Goal: Task Accomplishment & Management: Complete application form

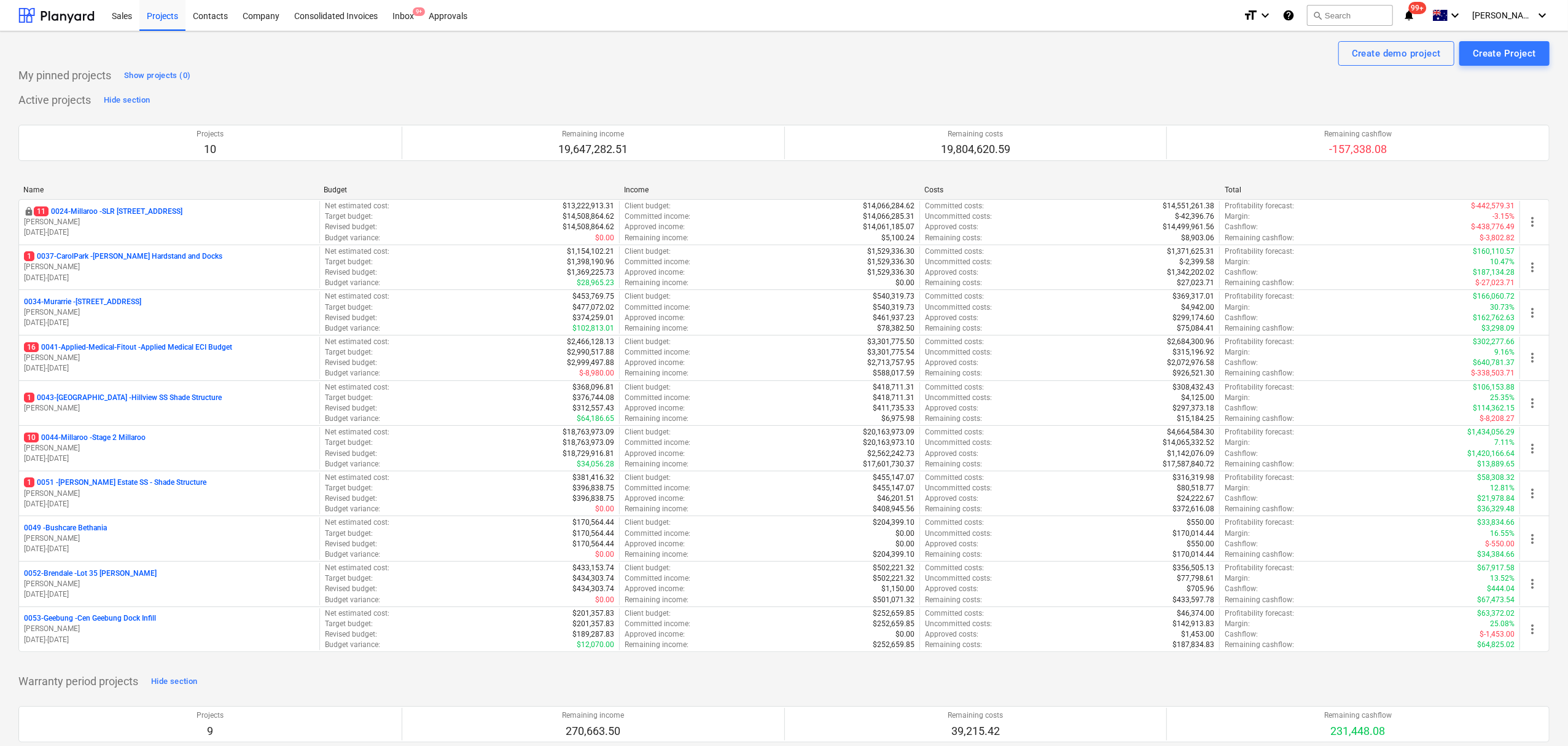
click at [154, 214] on p "11 0024-Millaroo - SLR [STREET_ADDRESS]" at bounding box center [108, 212] width 149 height 10
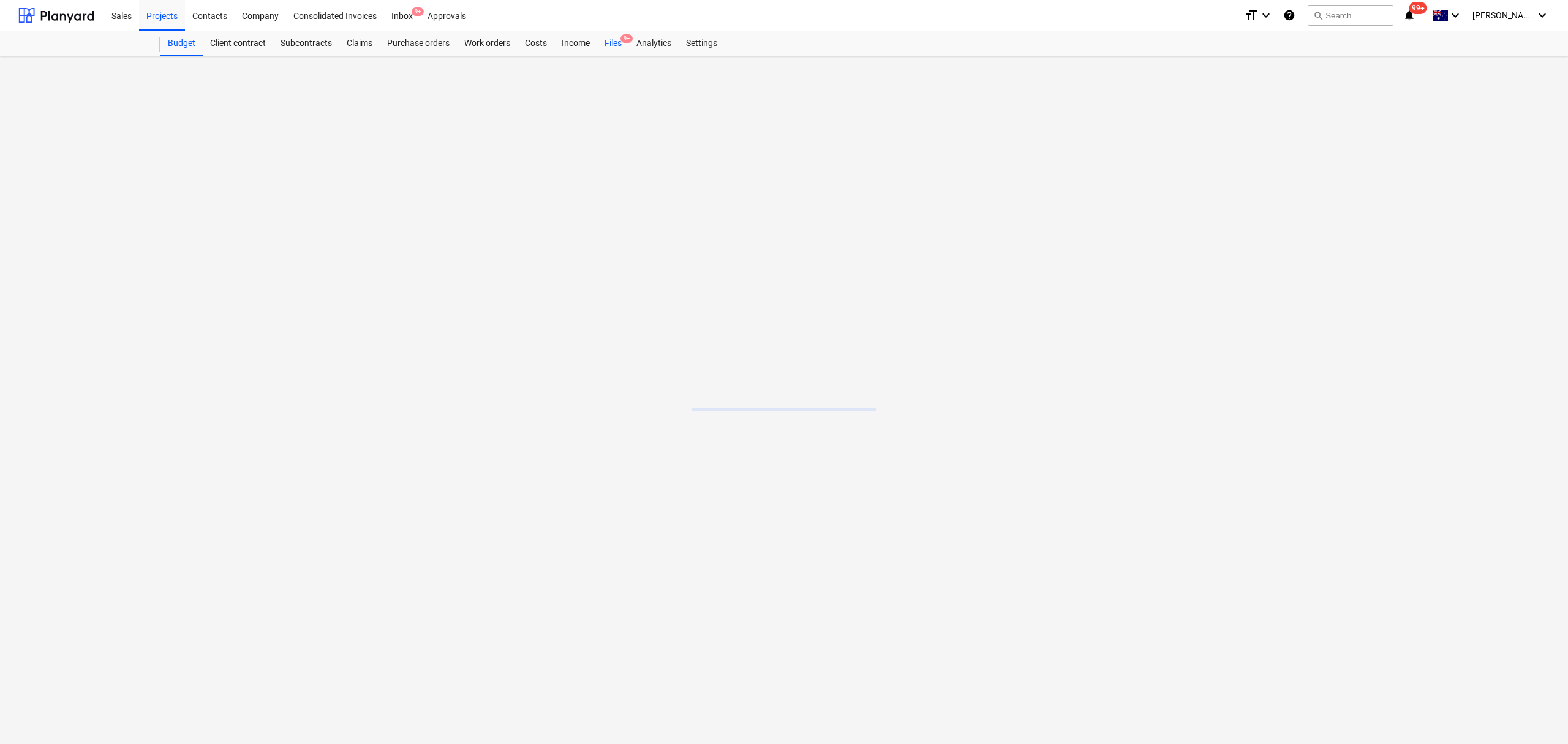
click at [623, 48] on div "Files 9+" at bounding box center [614, 43] width 32 height 24
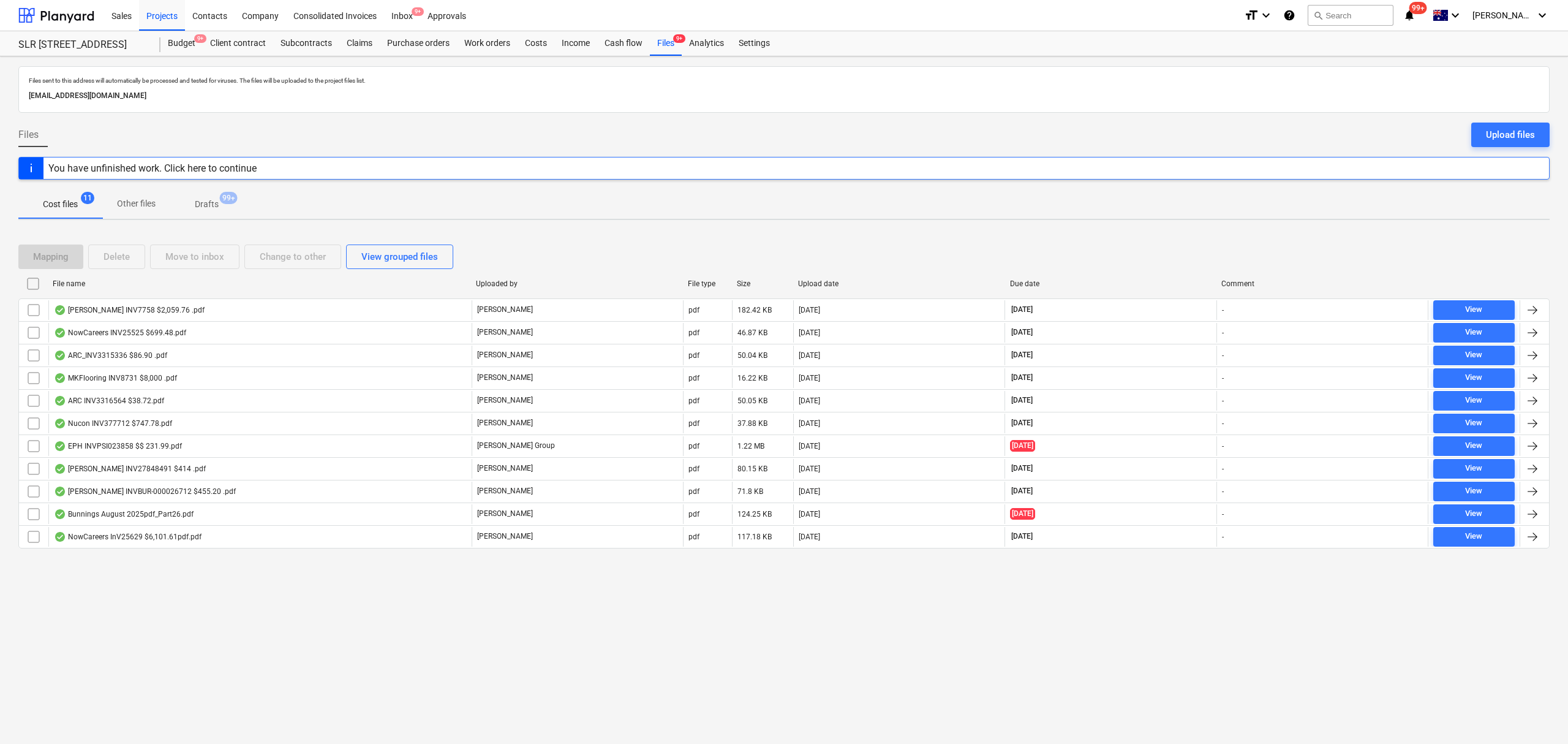
click at [1035, 288] on div "Due date" at bounding box center [1111, 284] width 203 height 8
checkbox input "false"
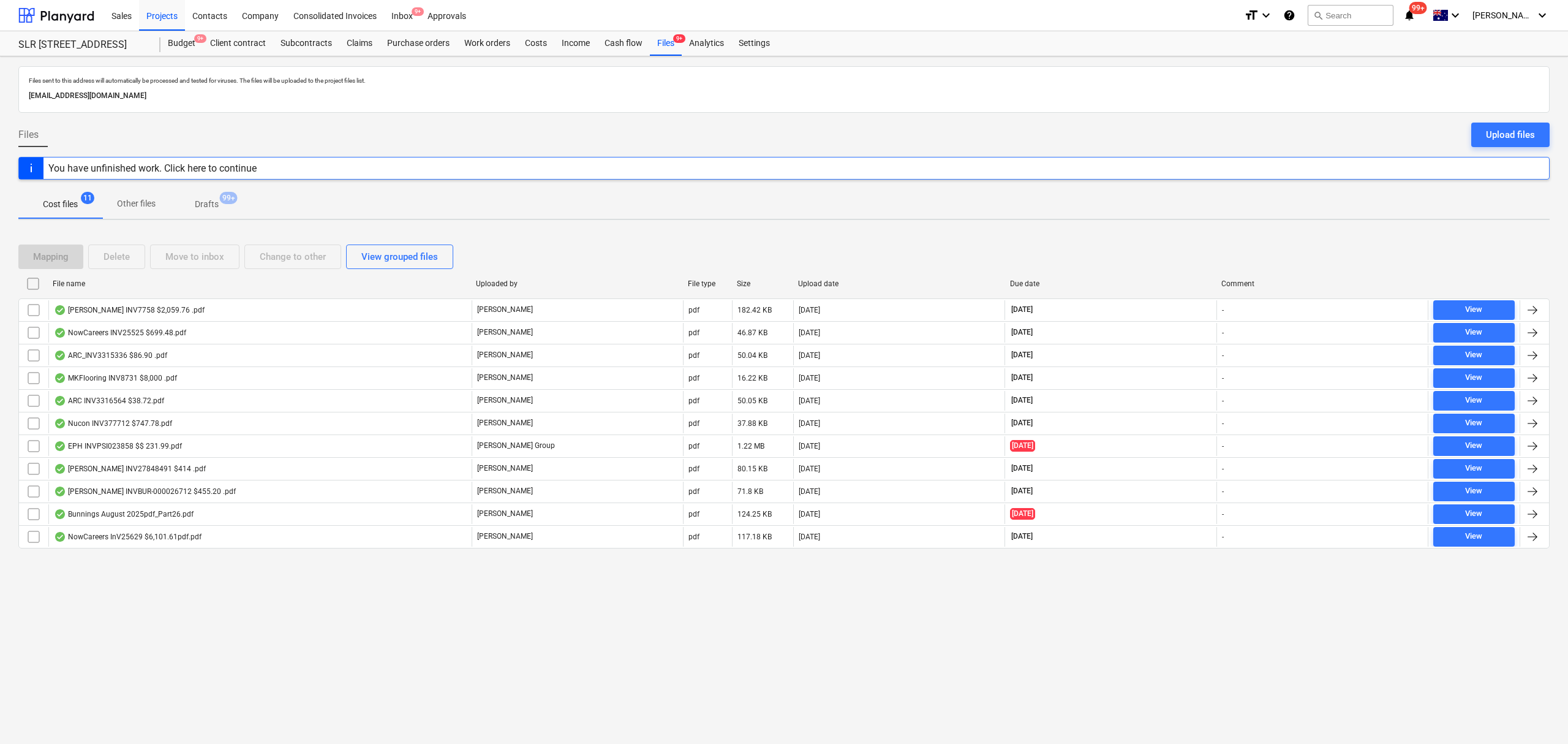
checkbox input "false"
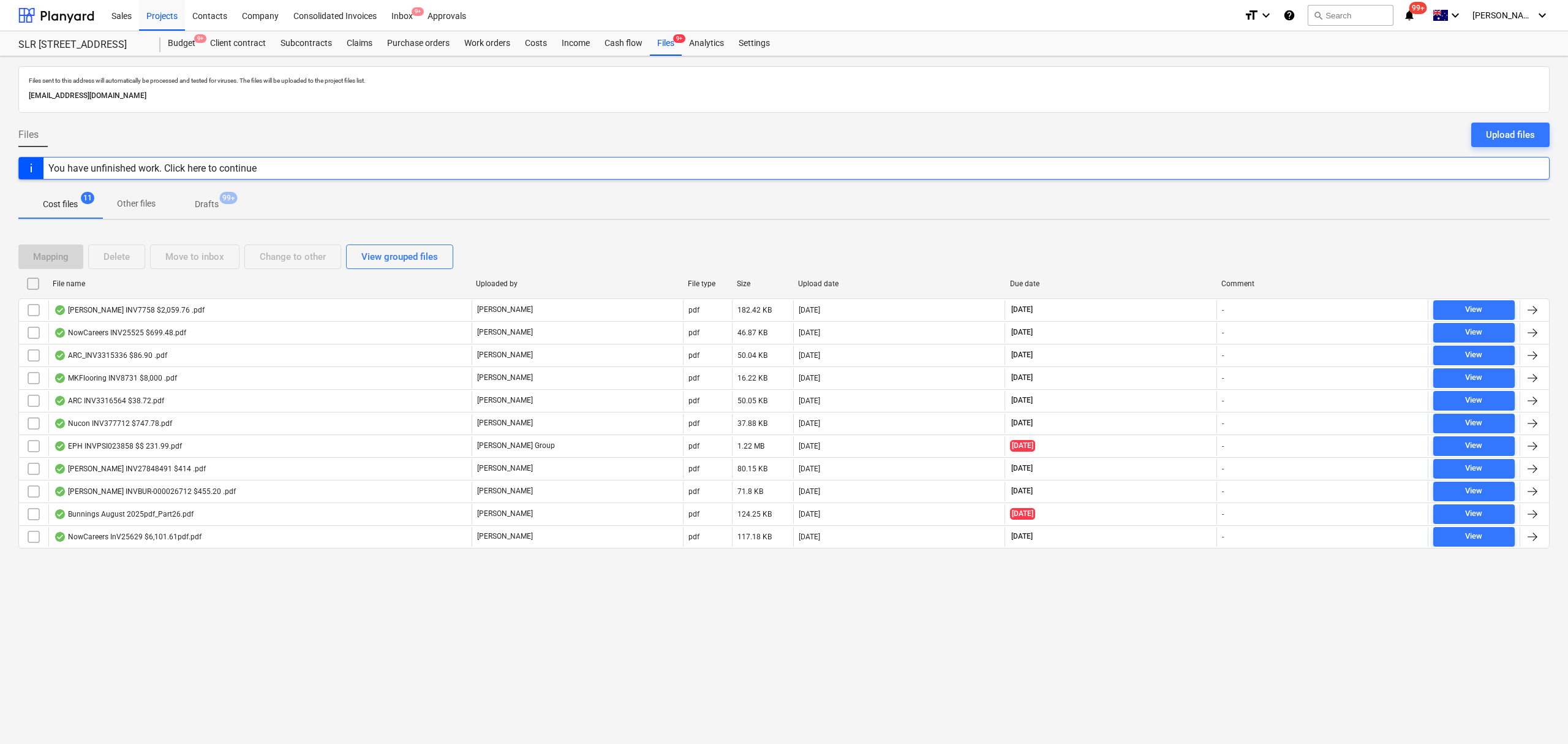
checkbox input "false"
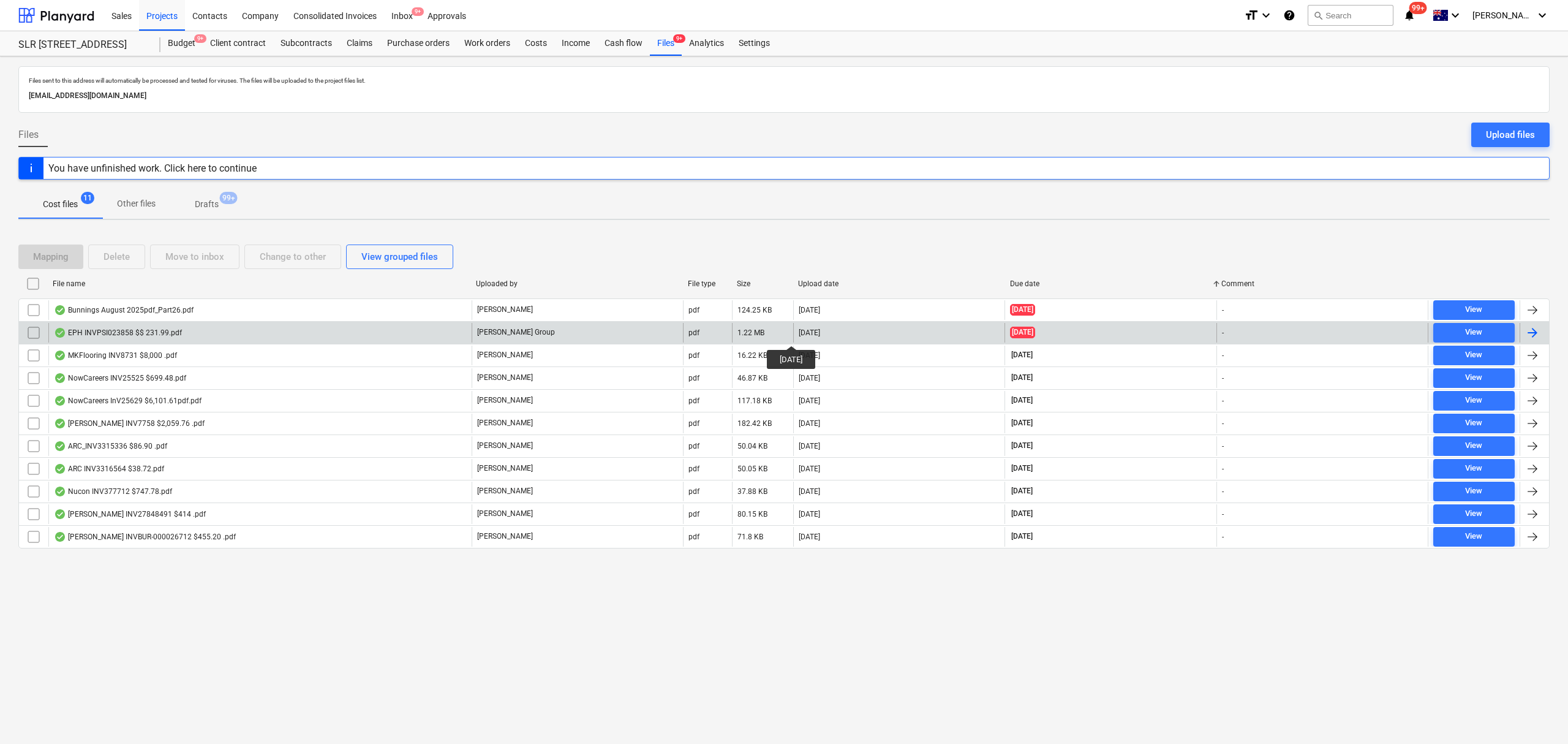
click at [799, 334] on div "[DATE]" at bounding box center [809, 333] width 22 height 8
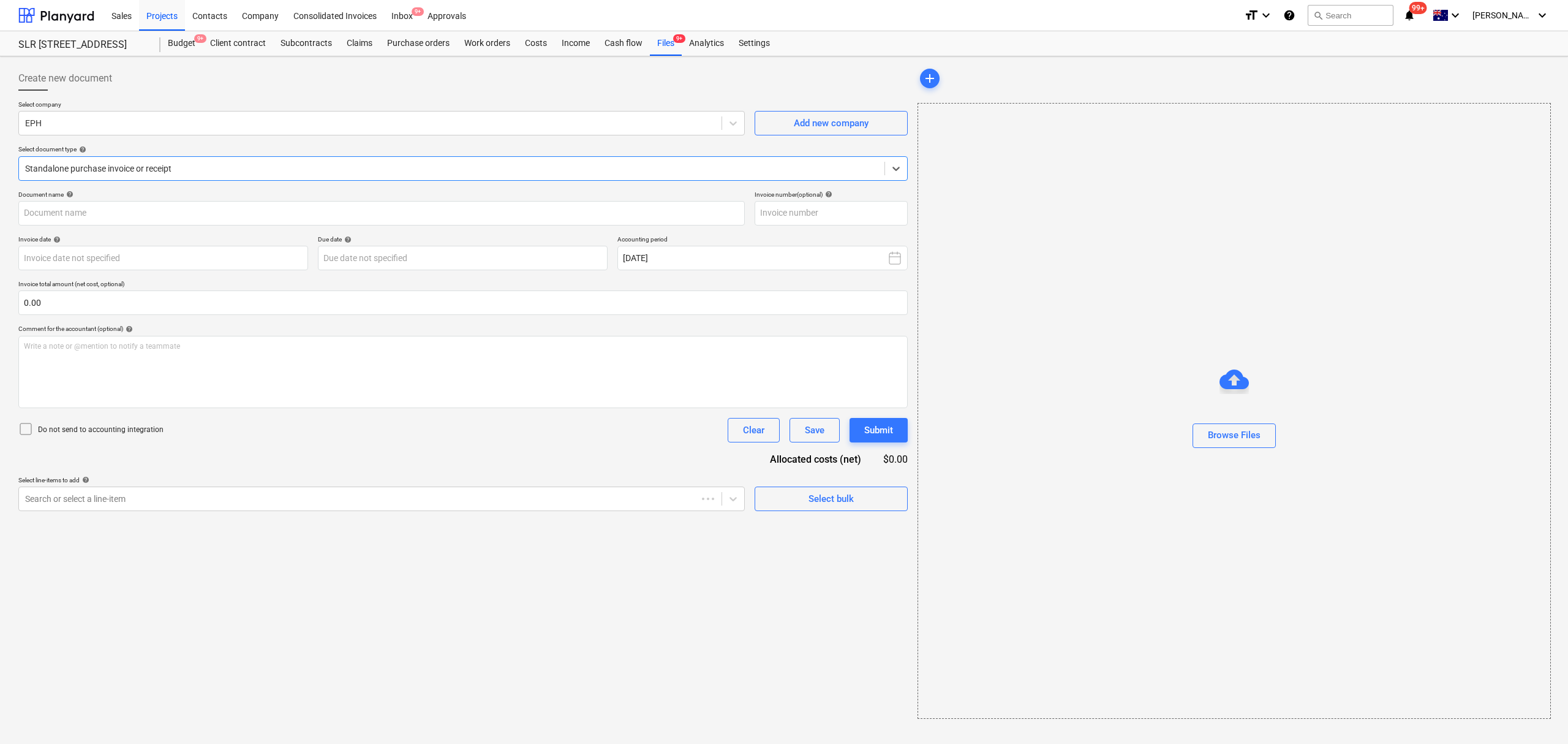
type input "PS1023858"
type input "[DATE]"
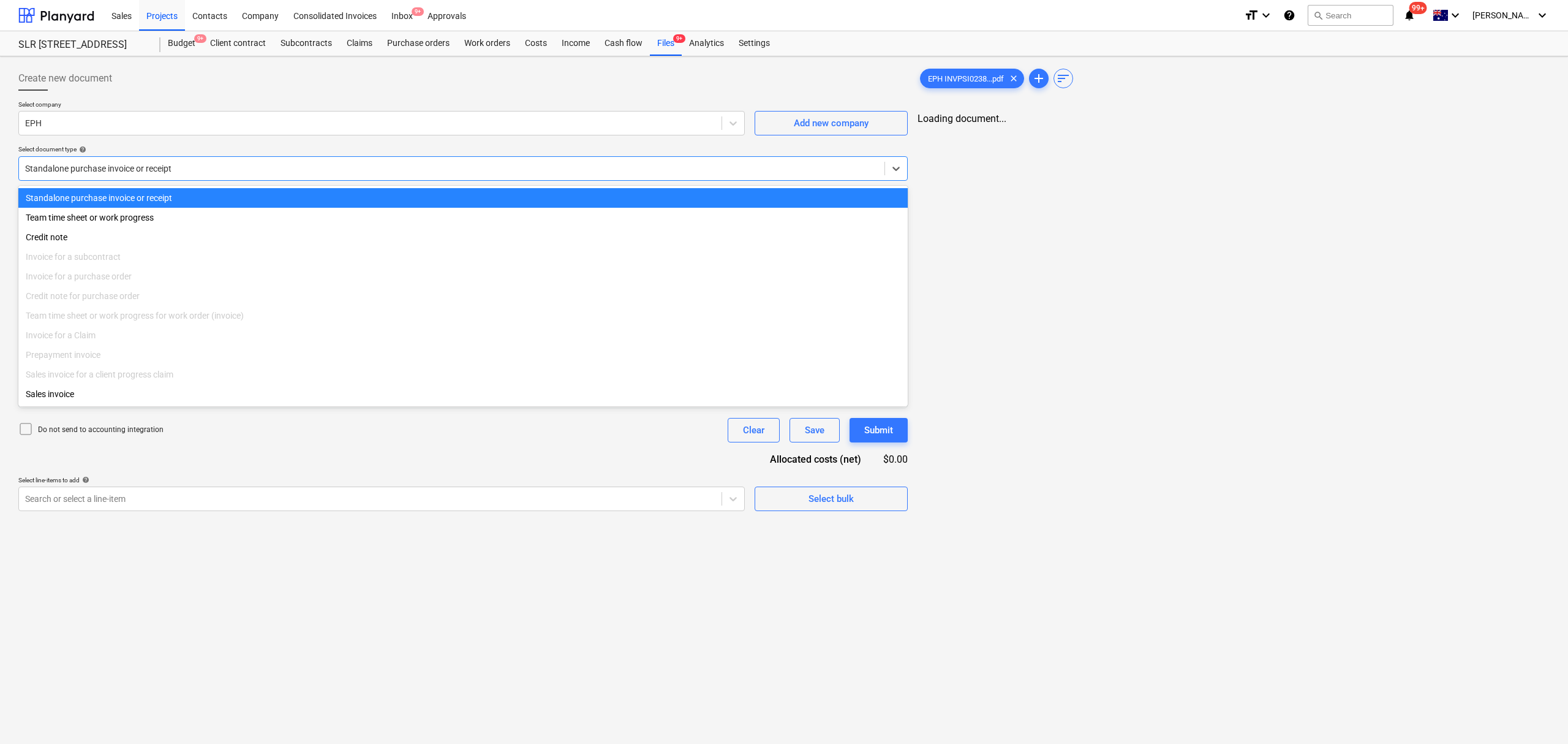
click at [170, 175] on div "Standalone purchase invoice or receipt" at bounding box center [463, 168] width 889 height 24
click at [170, 175] on div "Standalone purchase invoice or receipt" at bounding box center [452, 168] width 865 height 18
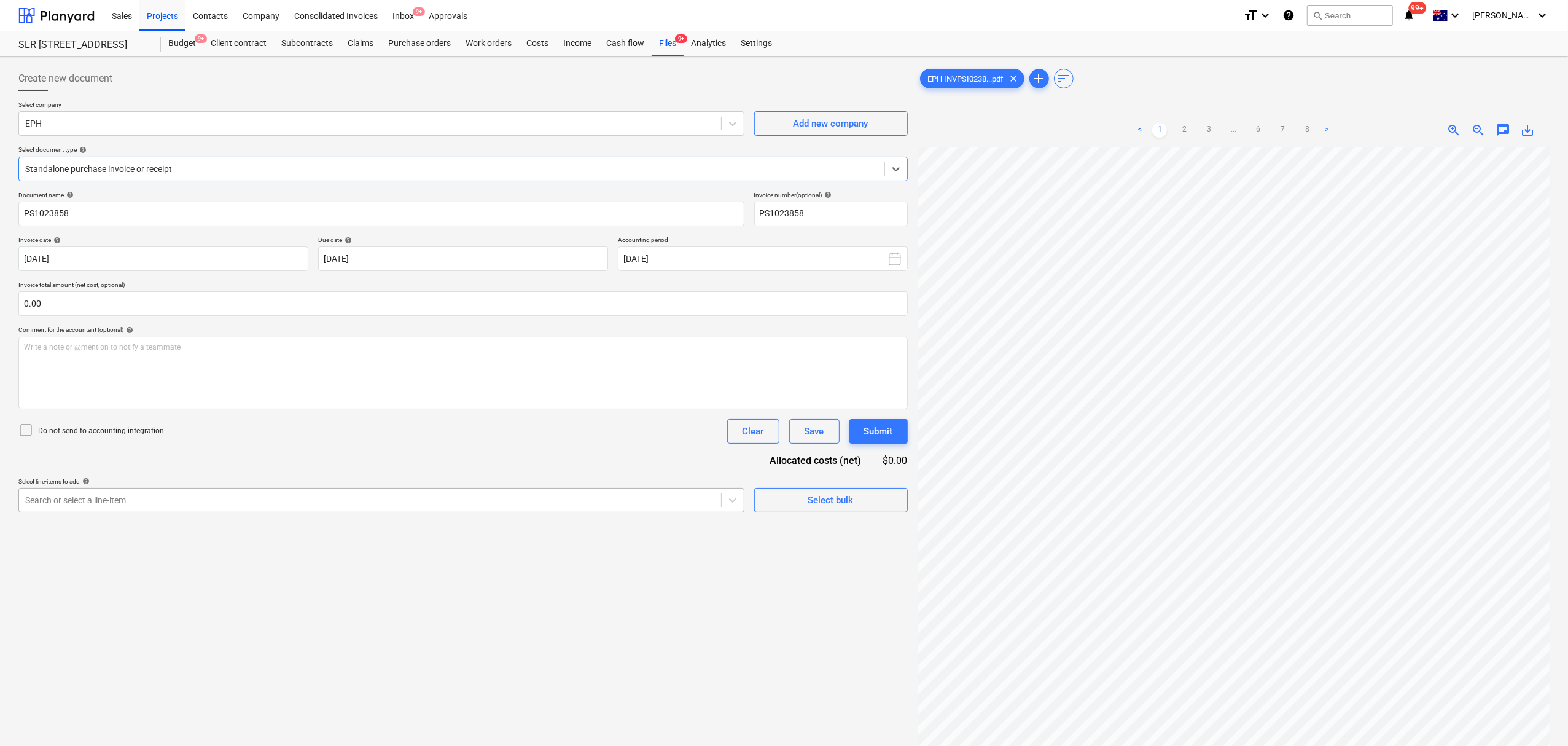
click at [228, 490] on div "Search or select a line-item" at bounding box center [381, 500] width 726 height 24
type input "m"
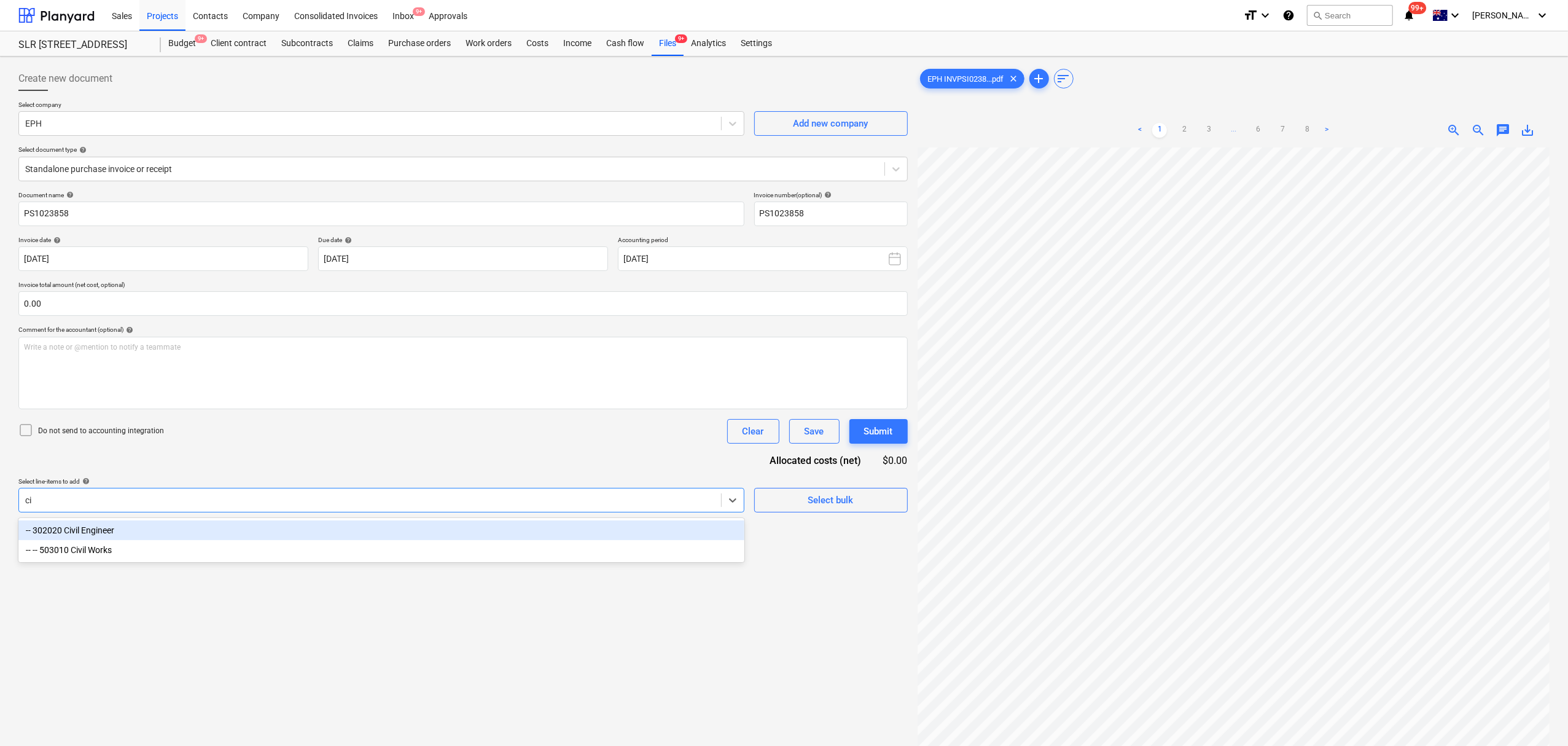
type input "c"
type input "bulk"
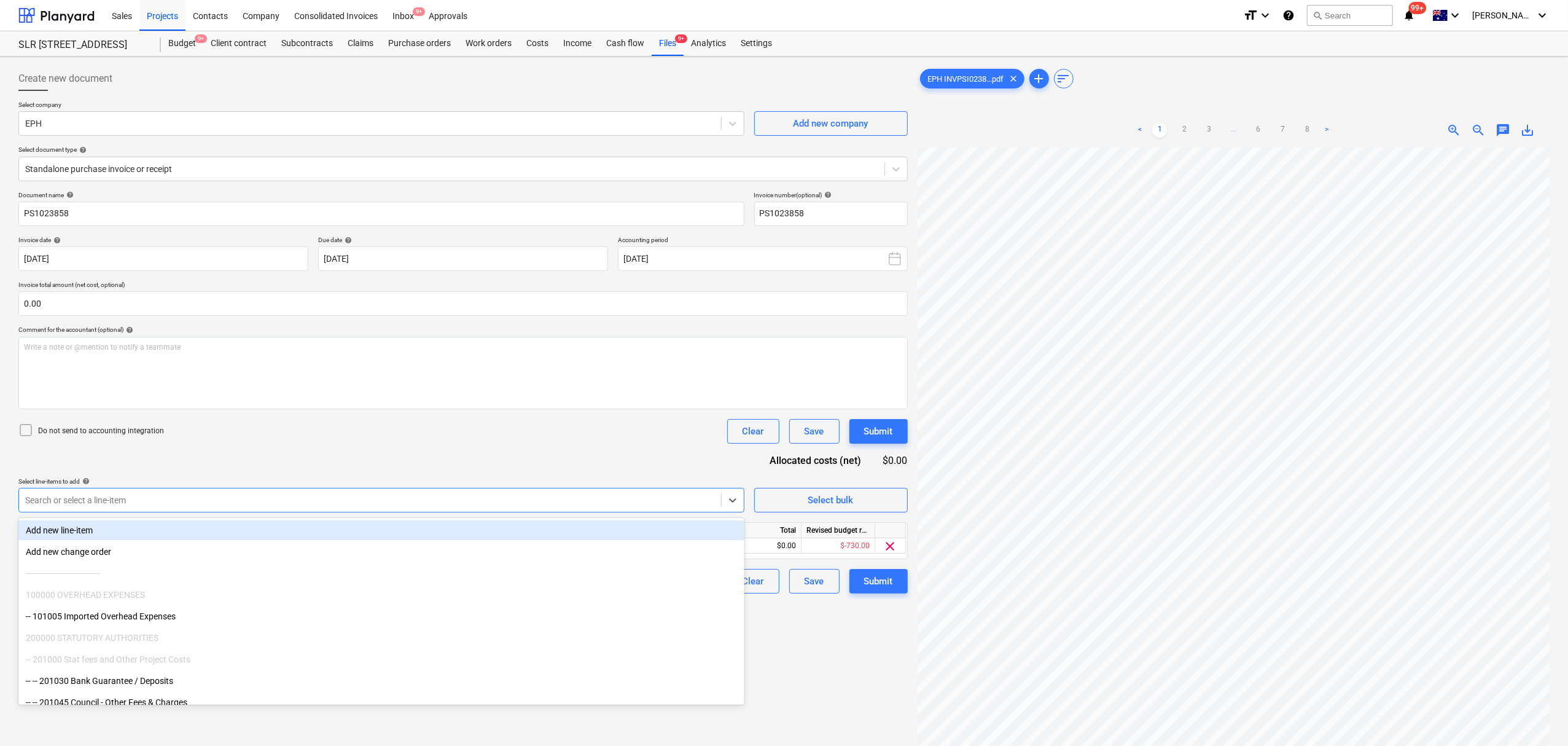
click at [262, 498] on div at bounding box center [369, 500] width 690 height 13
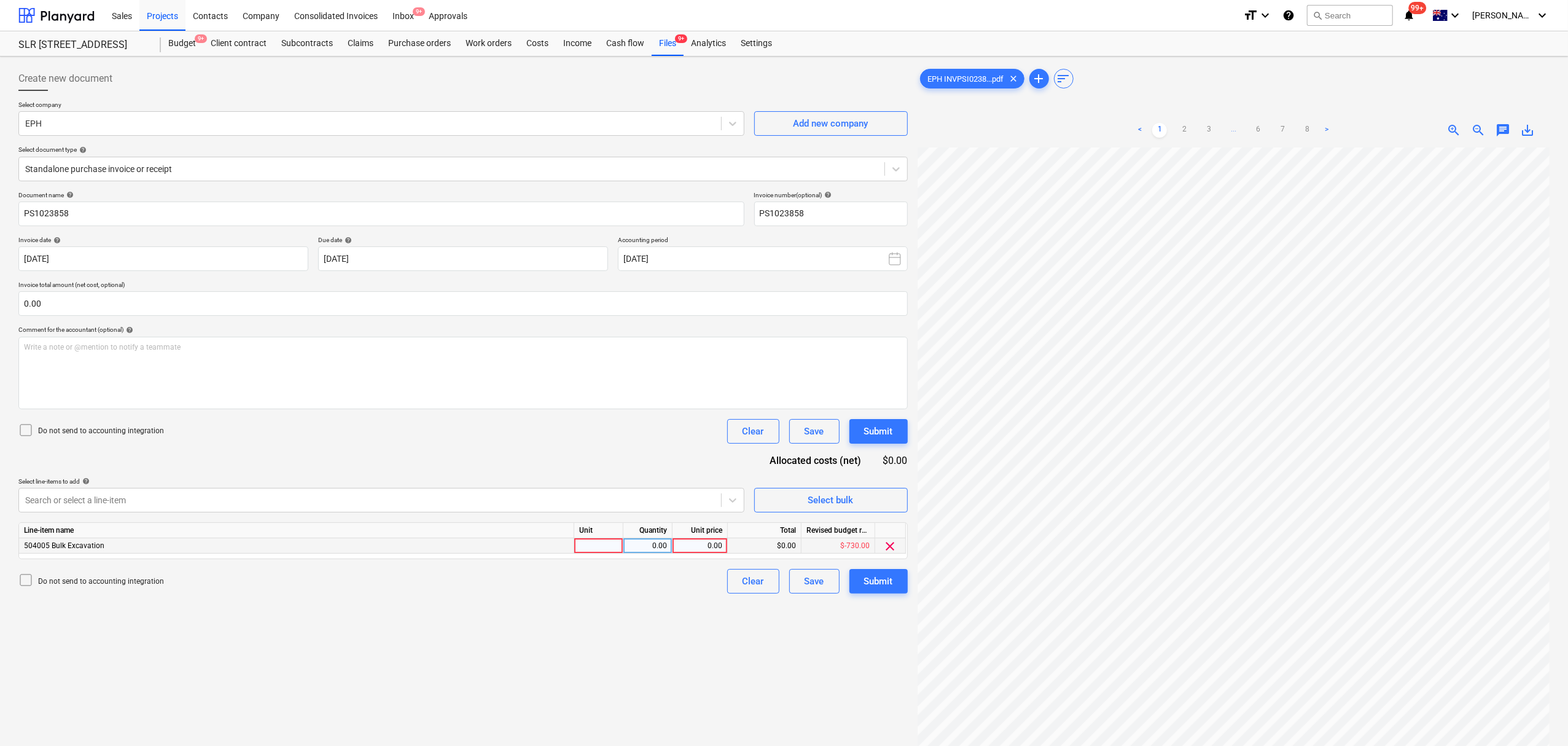
scroll to position [202, 13]
click at [581, 546] on div at bounding box center [598, 546] width 49 height 15
type input "item"
type input "210.9"
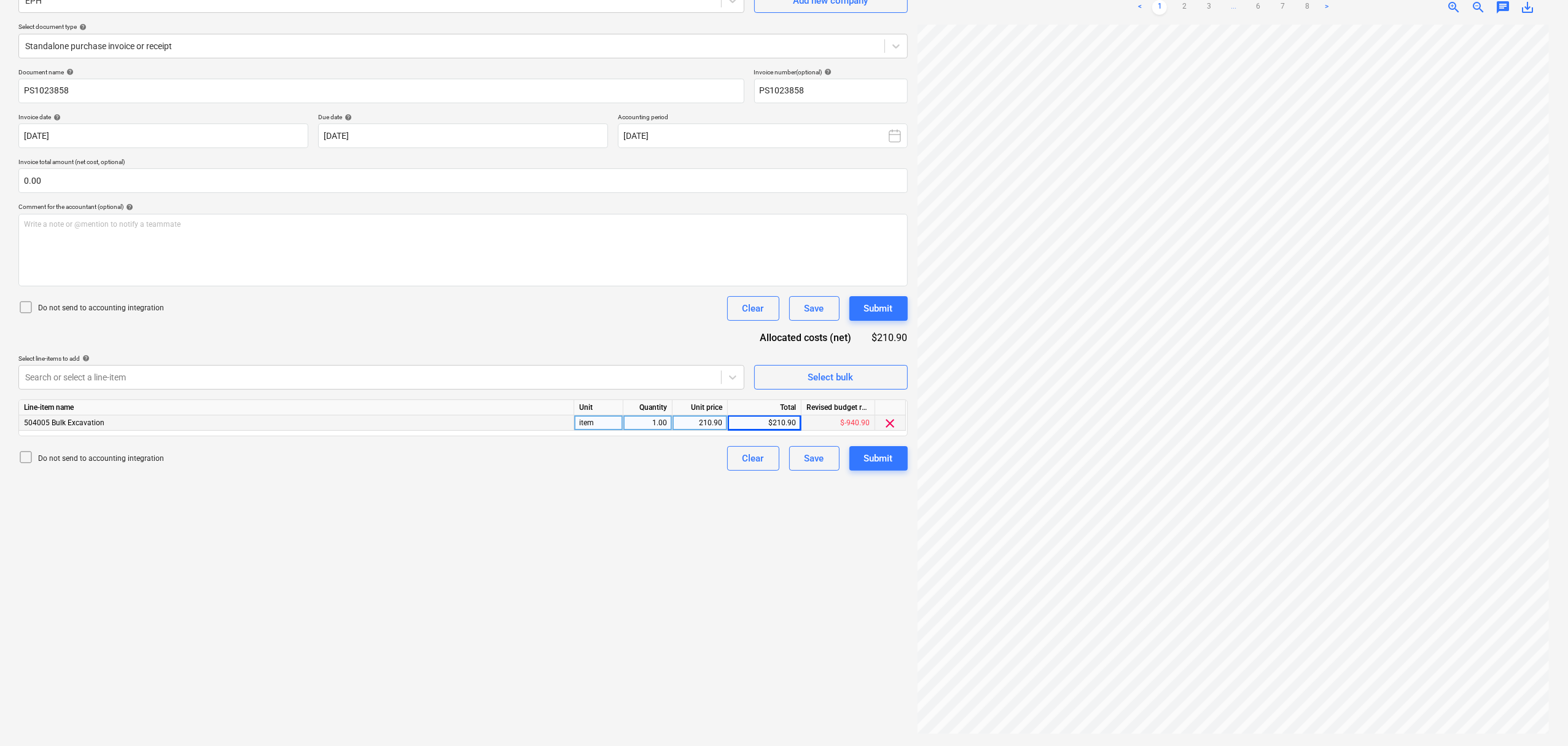
scroll to position [42, 0]
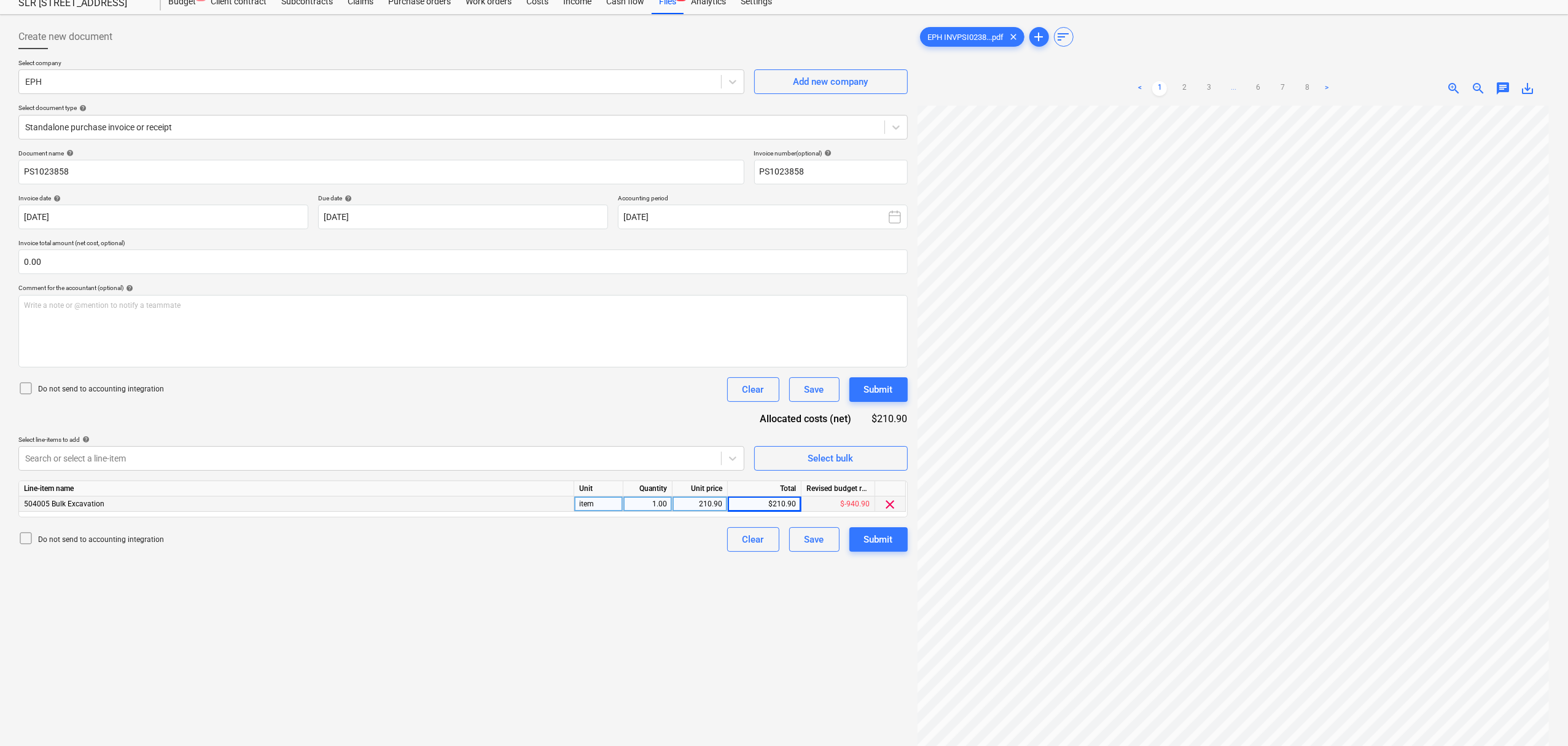
click at [1503, 84] on span "chat" at bounding box center [1504, 89] width 15 height 15
click at [1525, 207] on div "Write a note or @mention to notify a teammate [PERSON_NAME]" at bounding box center [1417, 217] width 246 height 73
drag, startPoint x: 1316, startPoint y: 279, endPoint x: 1483, endPoint y: 199, distance: 185.2
click at [1320, 280] on button "Save" at bounding box center [1318, 270] width 49 height 24
click at [1527, 133] on div at bounding box center [1417, 135] width 246 height 10
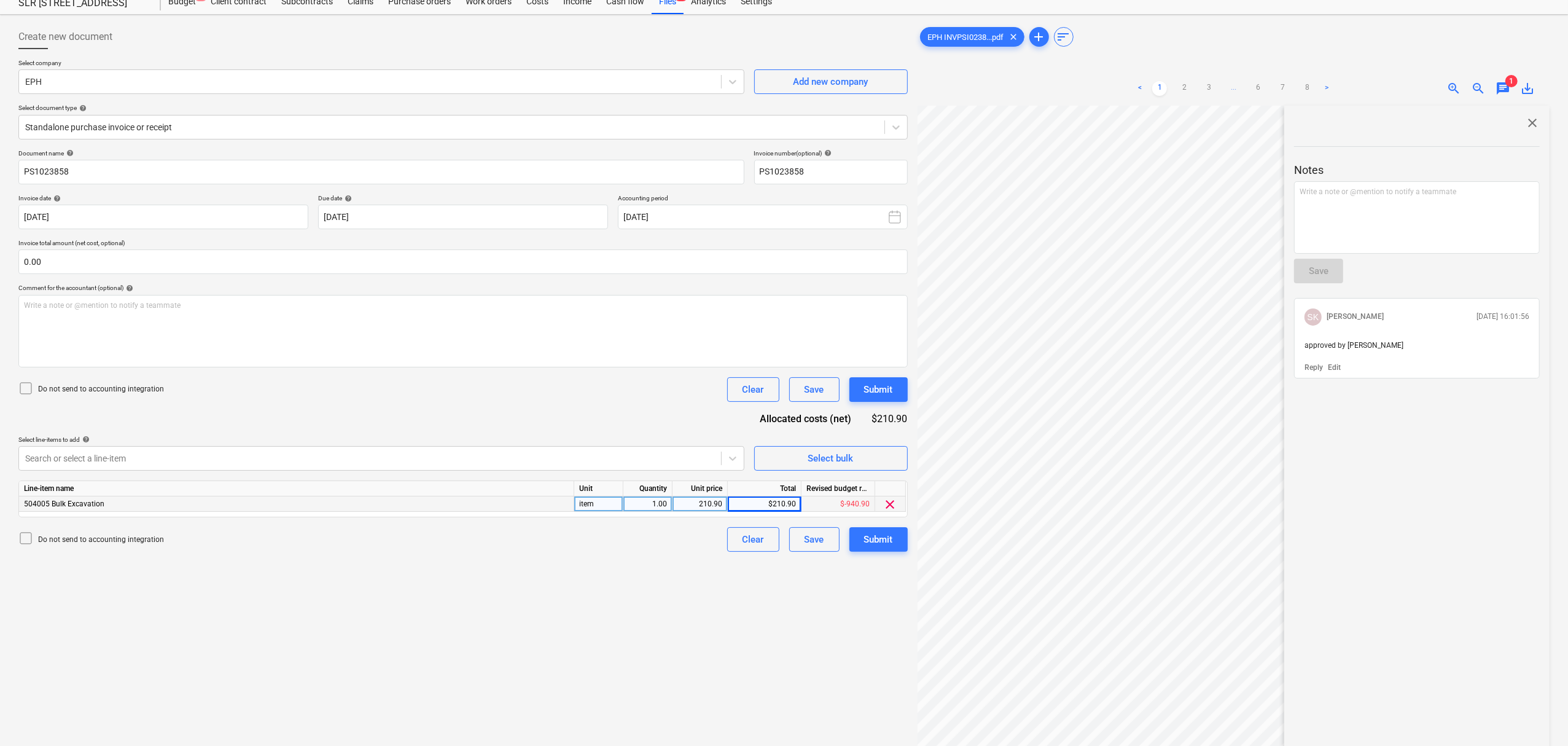
click at [1530, 126] on span "close" at bounding box center [1533, 123] width 15 height 15
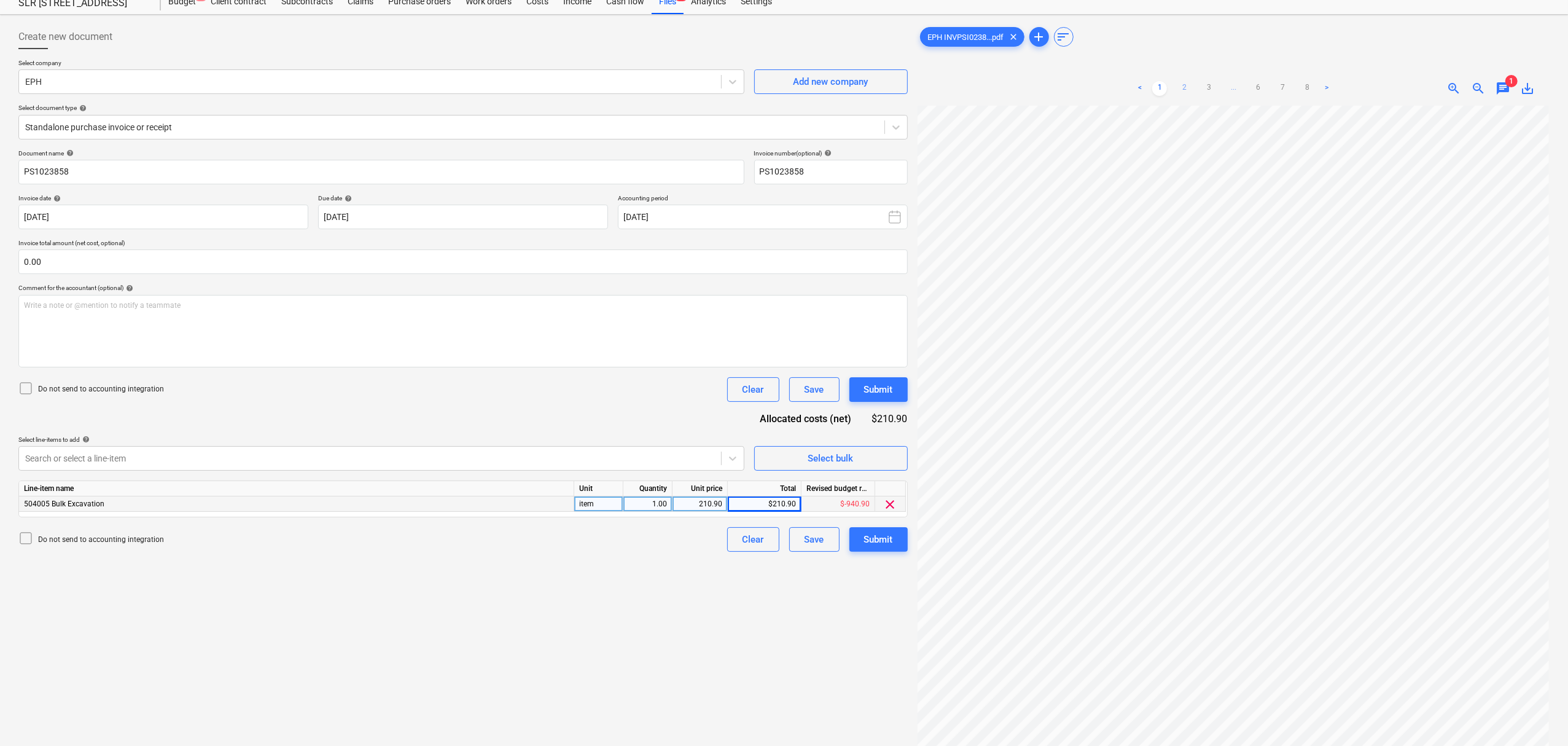
click at [1185, 89] on link "2" at bounding box center [1184, 89] width 15 height 15
click at [1206, 89] on link "3" at bounding box center [1209, 89] width 15 height 15
click at [1206, 89] on ul "< 1 2 3 4 ... 6 7 8 >" at bounding box center [1234, 89] width 226 height 15
click at [1245, 87] on span "..." at bounding box center [1246, 89] width 15 height 15
click at [1229, 89] on ul "< 1 2 3 4 5 6 7 8 >" at bounding box center [1234, 89] width 226 height 15
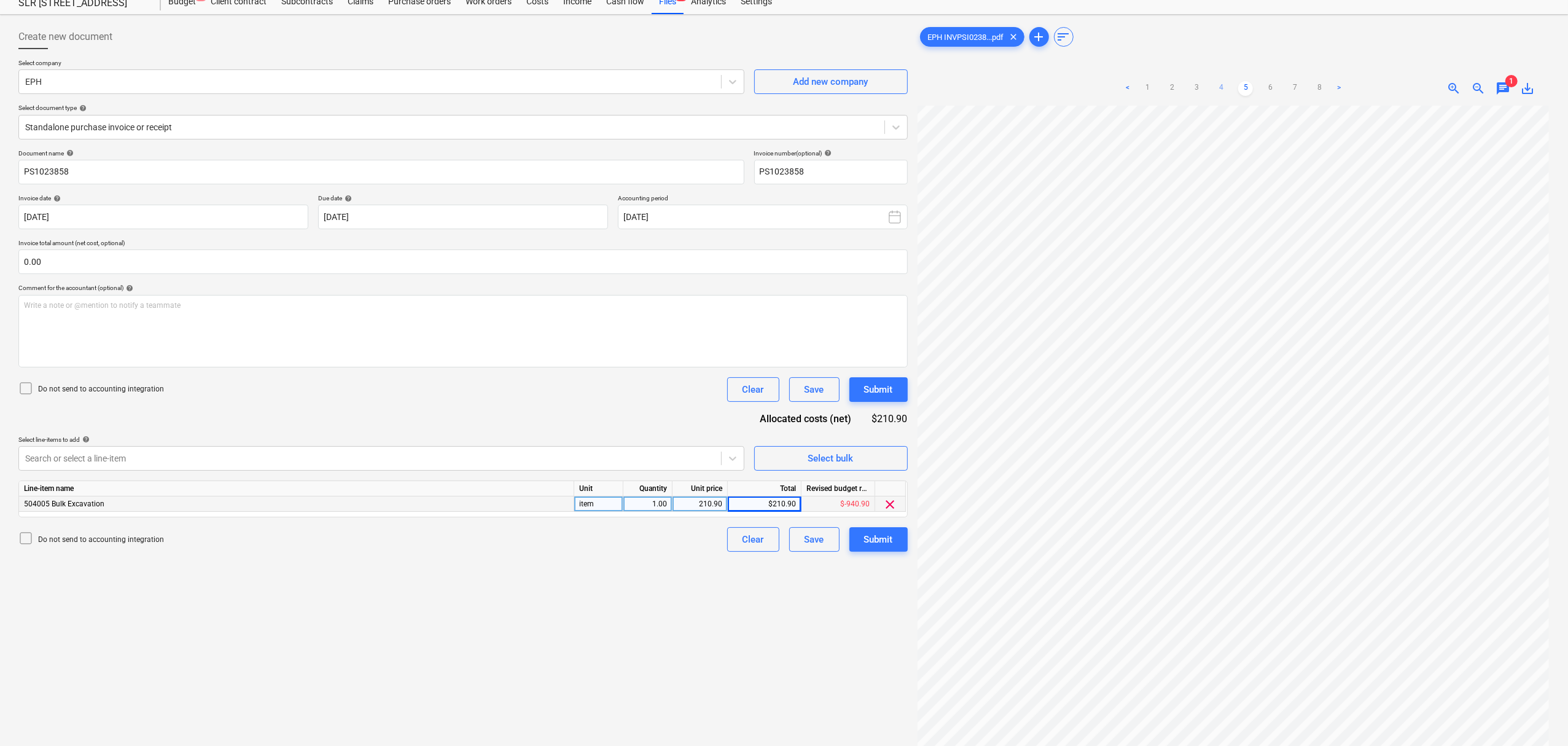
click at [1223, 89] on link "4" at bounding box center [1221, 89] width 15 height 15
click at [1148, 87] on link "1" at bounding box center [1148, 89] width 15 height 15
click at [1181, 89] on link "2" at bounding box center [1184, 89] width 15 height 15
click at [1203, 89] on link "3" at bounding box center [1209, 89] width 15 height 15
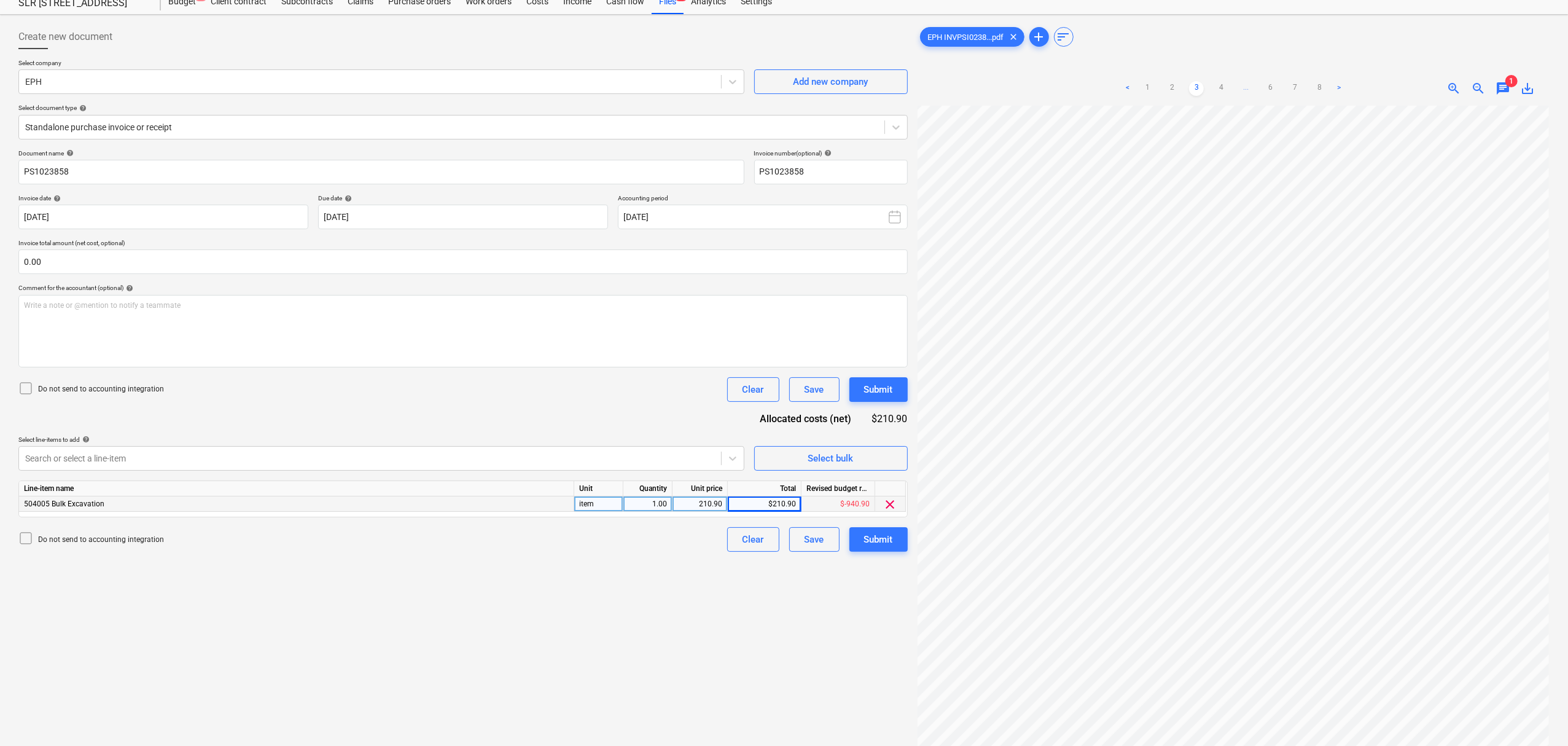
click at [1234, 87] on ul "< 1 2 3 4 ... 6 7 8 >" at bounding box center [1234, 89] width 226 height 15
click at [1242, 89] on span "..." at bounding box center [1246, 89] width 15 height 15
click at [1231, 87] on ul "< 1 2 3 4 5 6 7 8 >" at bounding box center [1234, 89] width 226 height 15
click at [1229, 87] on ul "< 1 2 3 4 5 6 7 8 >" at bounding box center [1234, 89] width 226 height 15
click at [1249, 84] on link "5" at bounding box center [1246, 89] width 15 height 15
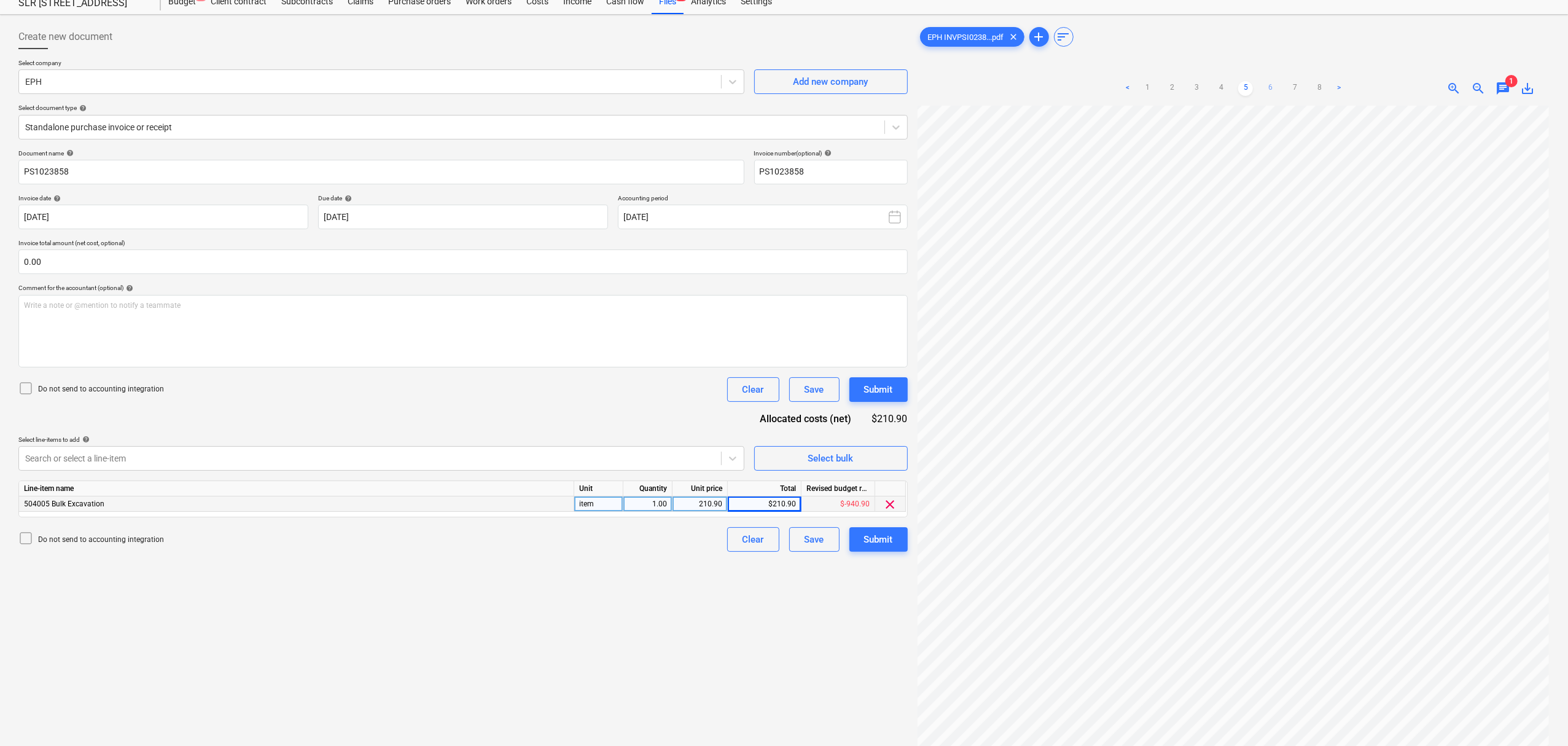
click at [1278, 89] on ul "< 1 2 3 4 5 6 7 8 >" at bounding box center [1234, 89] width 226 height 15
click at [1274, 89] on link "6" at bounding box center [1270, 89] width 15 height 15
click at [1241, 82] on link "5" at bounding box center [1246, 89] width 15 height 15
click at [1234, 87] on ul "< 1 2 3 4 5 6 7 8 >" at bounding box center [1234, 89] width 226 height 15
click at [1219, 89] on link "4" at bounding box center [1221, 89] width 15 height 15
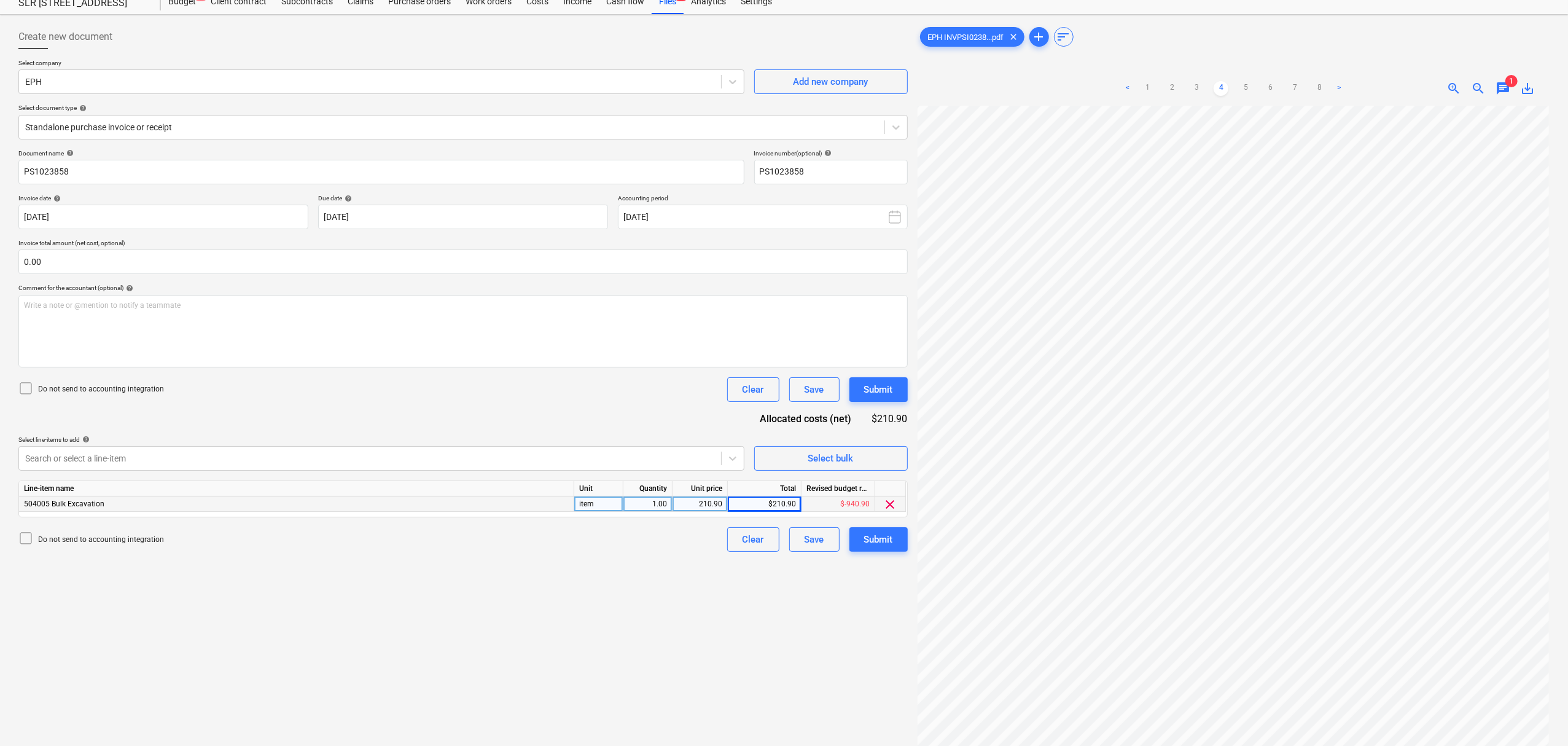
scroll to position [0, 13]
click at [1274, 92] on link "6" at bounding box center [1270, 89] width 15 height 15
click at [1290, 89] on link "7" at bounding box center [1295, 89] width 15 height 15
click at [1300, 89] on link "8" at bounding box center [1307, 89] width 15 height 15
click at [1167, 91] on link "1" at bounding box center [1160, 89] width 15 height 15
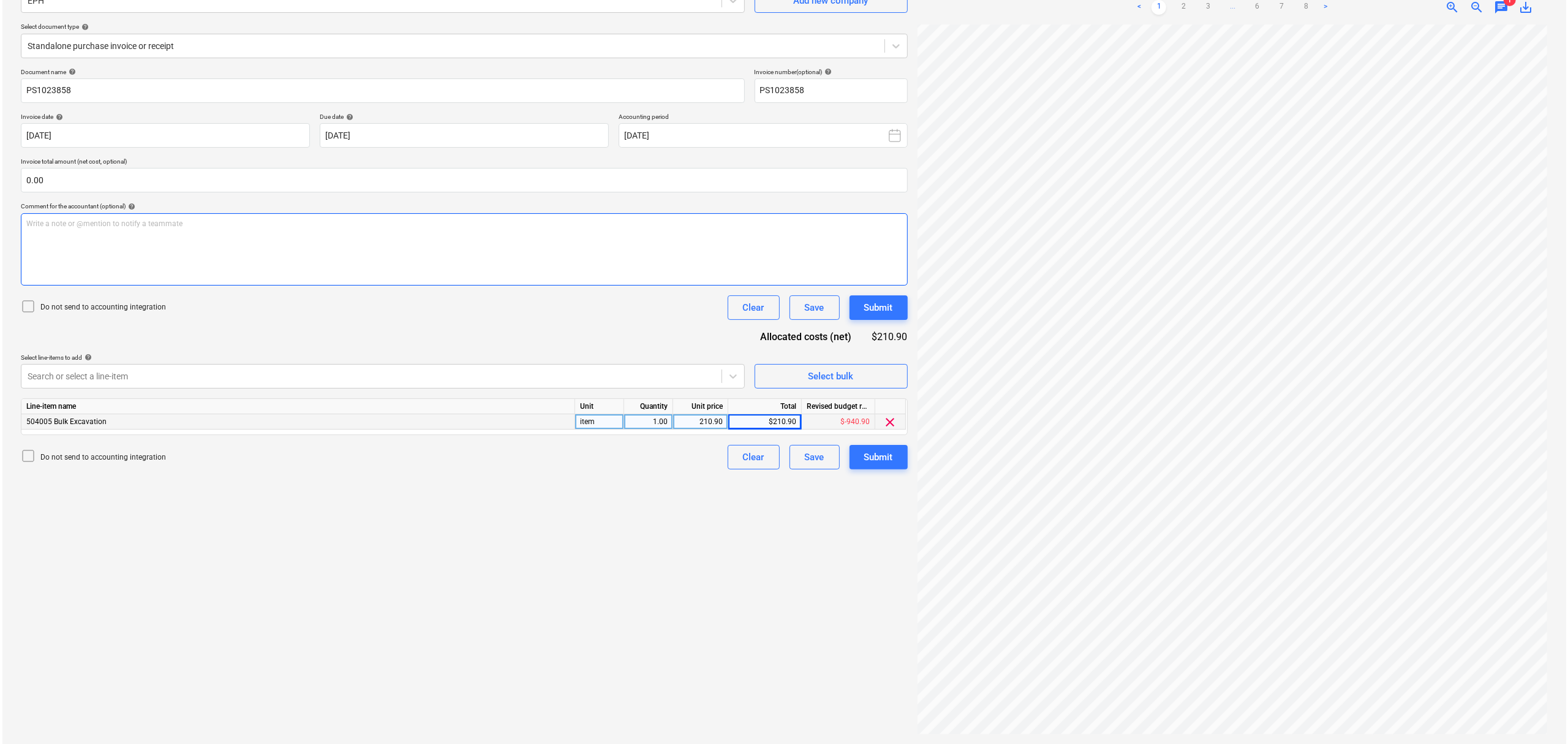
scroll to position [201, 13]
click at [883, 461] on div "Submit" at bounding box center [876, 457] width 29 height 16
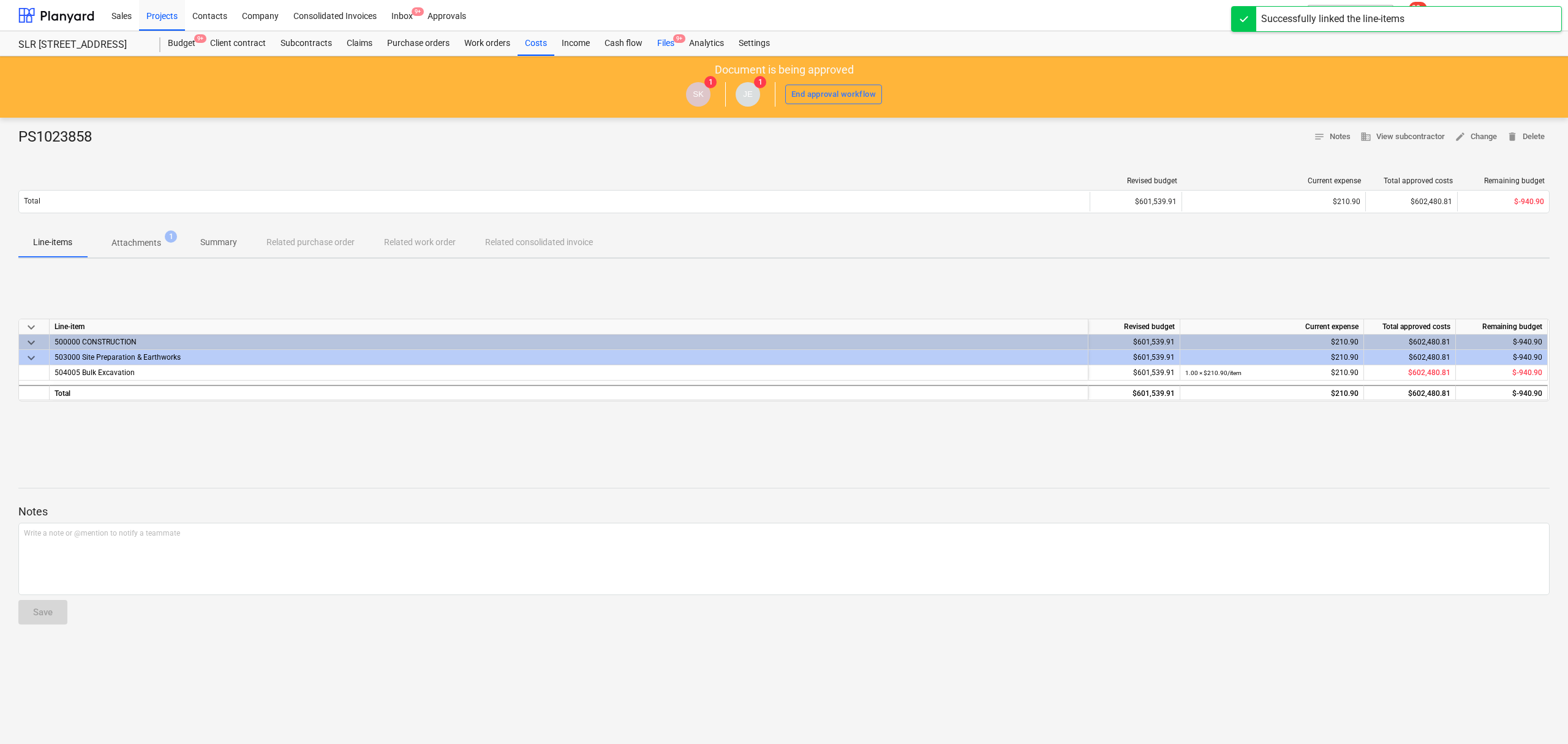
click at [670, 38] on div "Files 9+" at bounding box center [666, 43] width 32 height 24
